Goal: Information Seeking & Learning: Learn about a topic

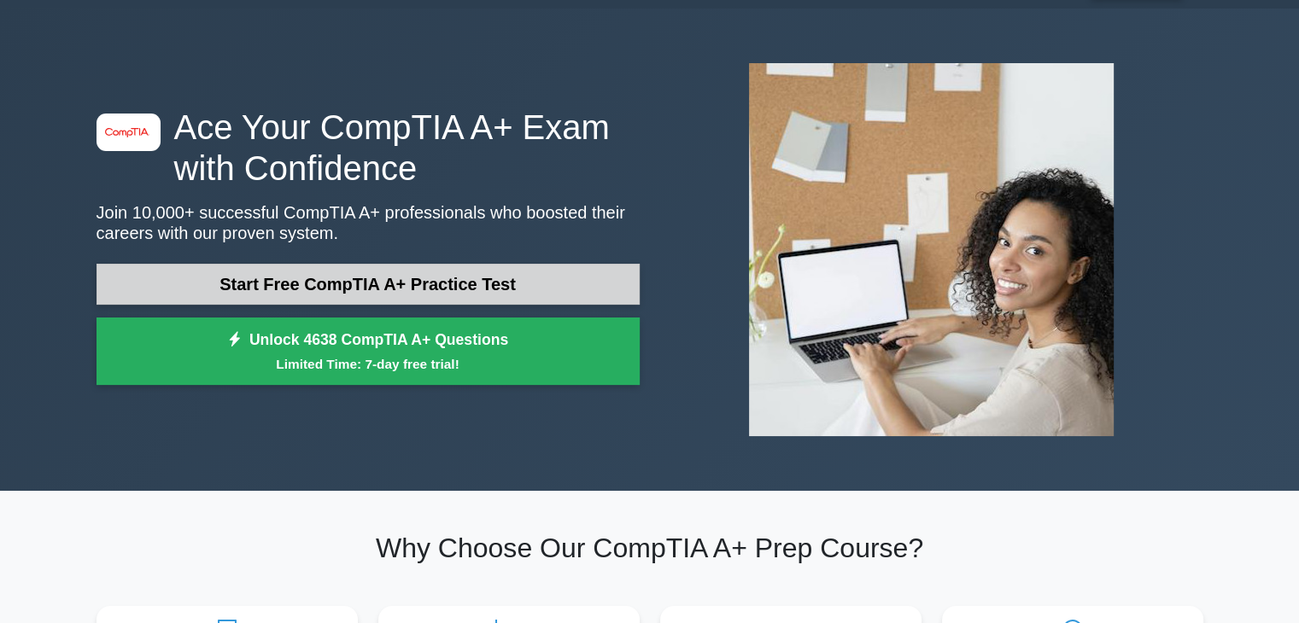
click at [448, 271] on link "Start Free CompTIA A+ Practice Test" at bounding box center [368, 284] width 543 height 41
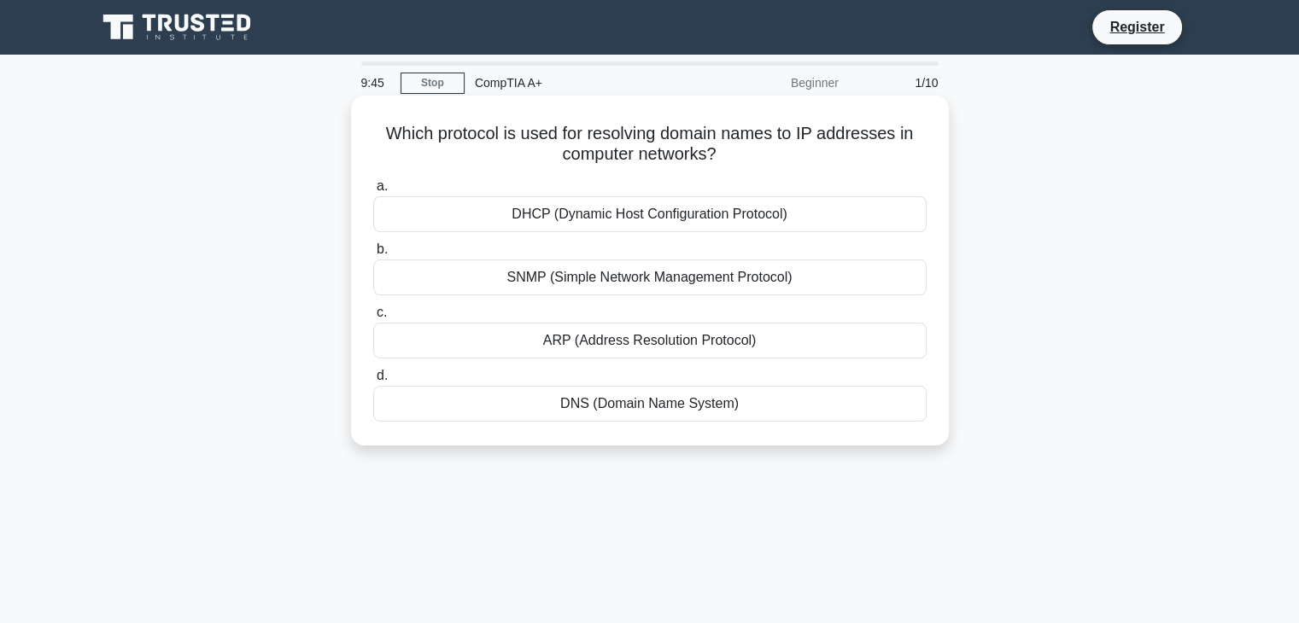
click at [622, 412] on div "DNS (Domain Name System)" at bounding box center [649, 404] width 553 height 36
click at [373, 382] on input "d. DNS (Domain Name System)" at bounding box center [373, 376] width 0 height 11
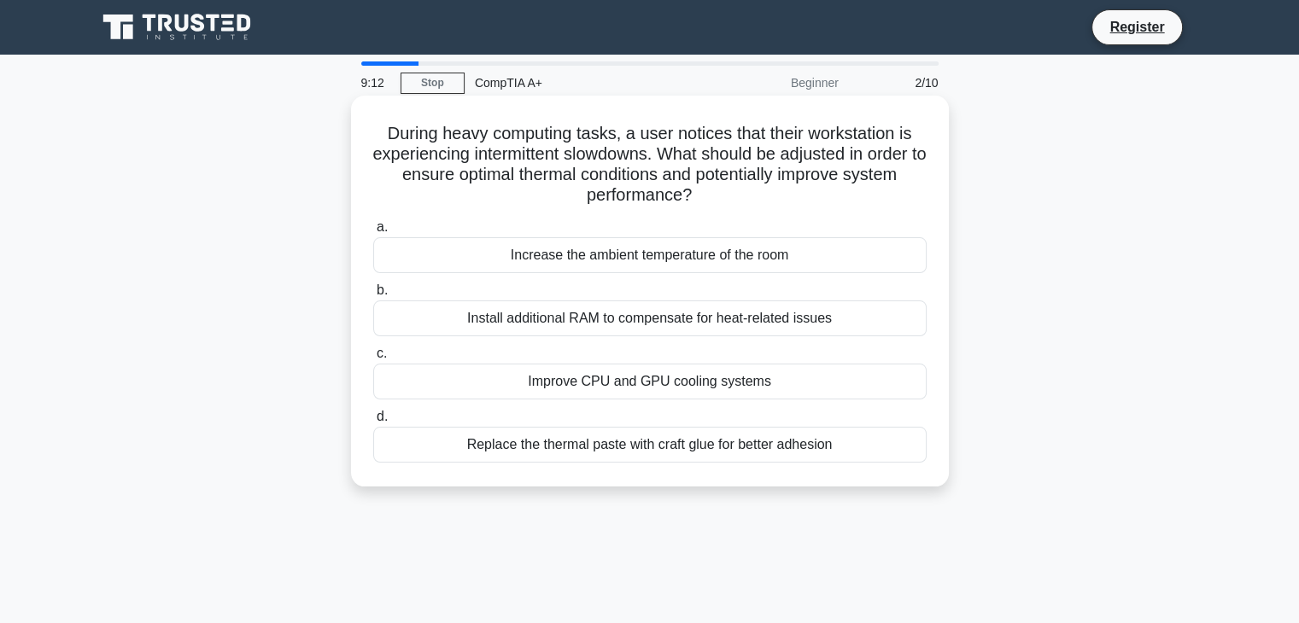
click at [592, 450] on div "Replace the thermal paste with craft glue for better adhesion" at bounding box center [649, 445] width 553 height 36
click at [373, 423] on input "d. Replace the thermal paste with craft glue for better adhesion" at bounding box center [373, 417] width 0 height 11
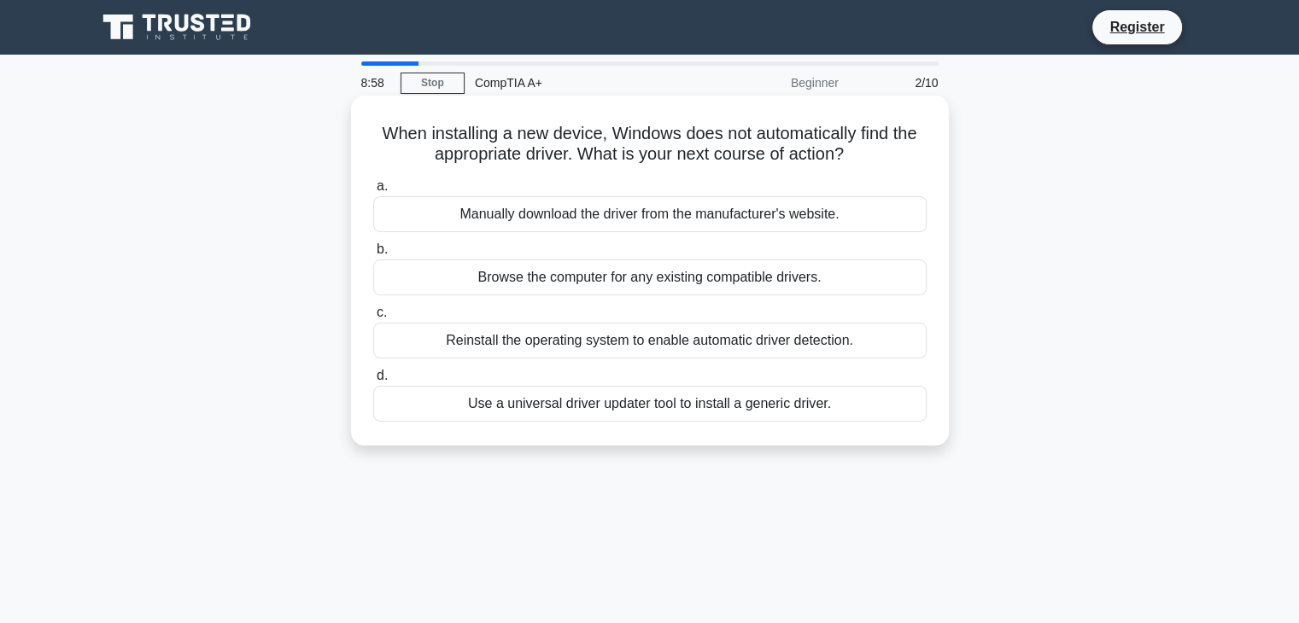
click at [605, 398] on div "Use a universal driver updater tool to install a generic driver." at bounding box center [649, 404] width 553 height 36
click at [373, 382] on input "d. Use a universal driver updater tool to install a generic driver." at bounding box center [373, 376] width 0 height 11
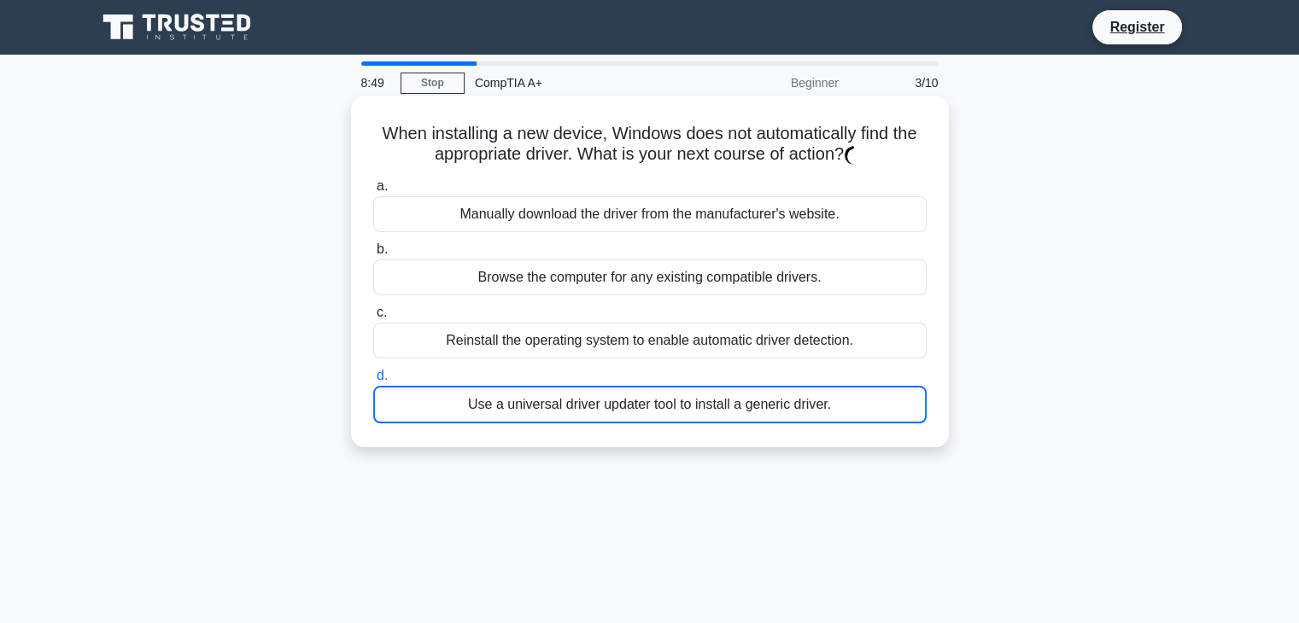
click at [574, 412] on div "Use a universal driver updater tool to install a generic driver." at bounding box center [649, 405] width 553 height 38
click at [373, 382] on input "d. Use a universal driver updater tool to install a generic driver." at bounding box center [373, 376] width 0 height 11
